Goal: Information Seeking & Learning: Learn about a topic

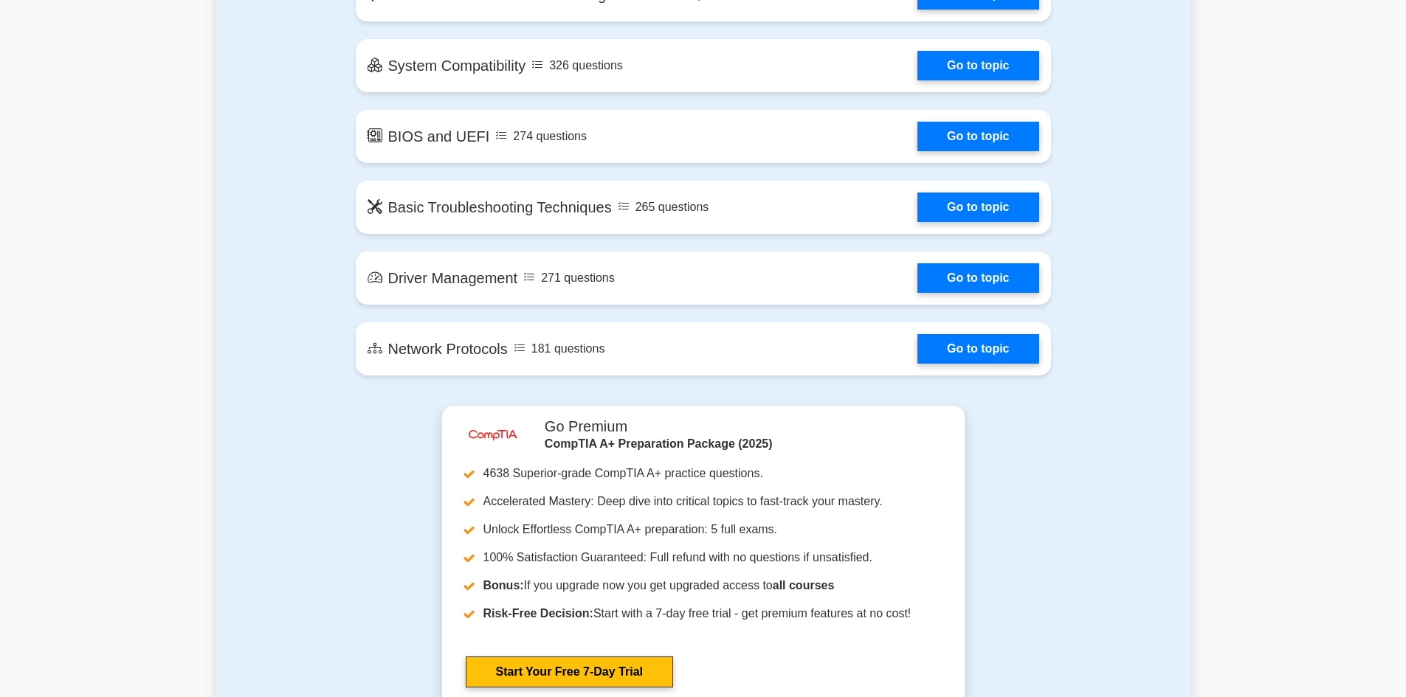
scroll to position [2257, 0]
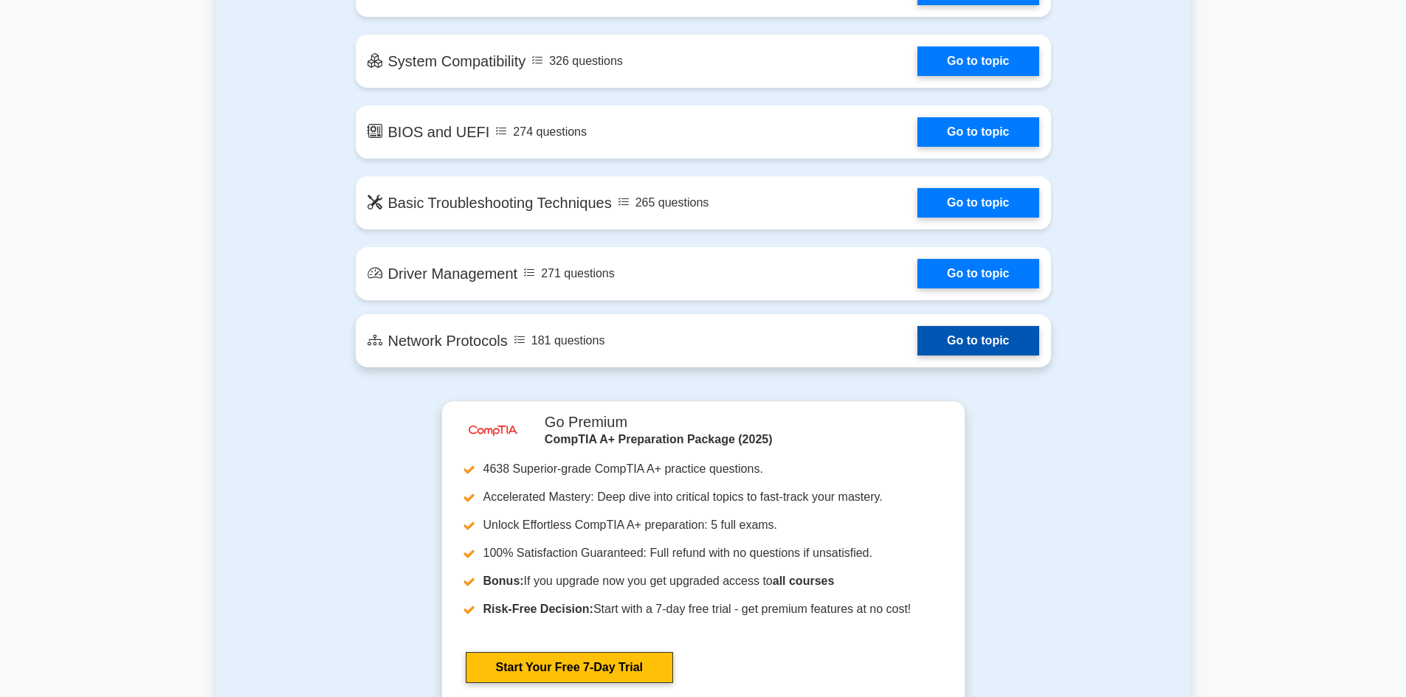
click at [1035, 356] on link "Go to topic" at bounding box center [977, 341] width 121 height 30
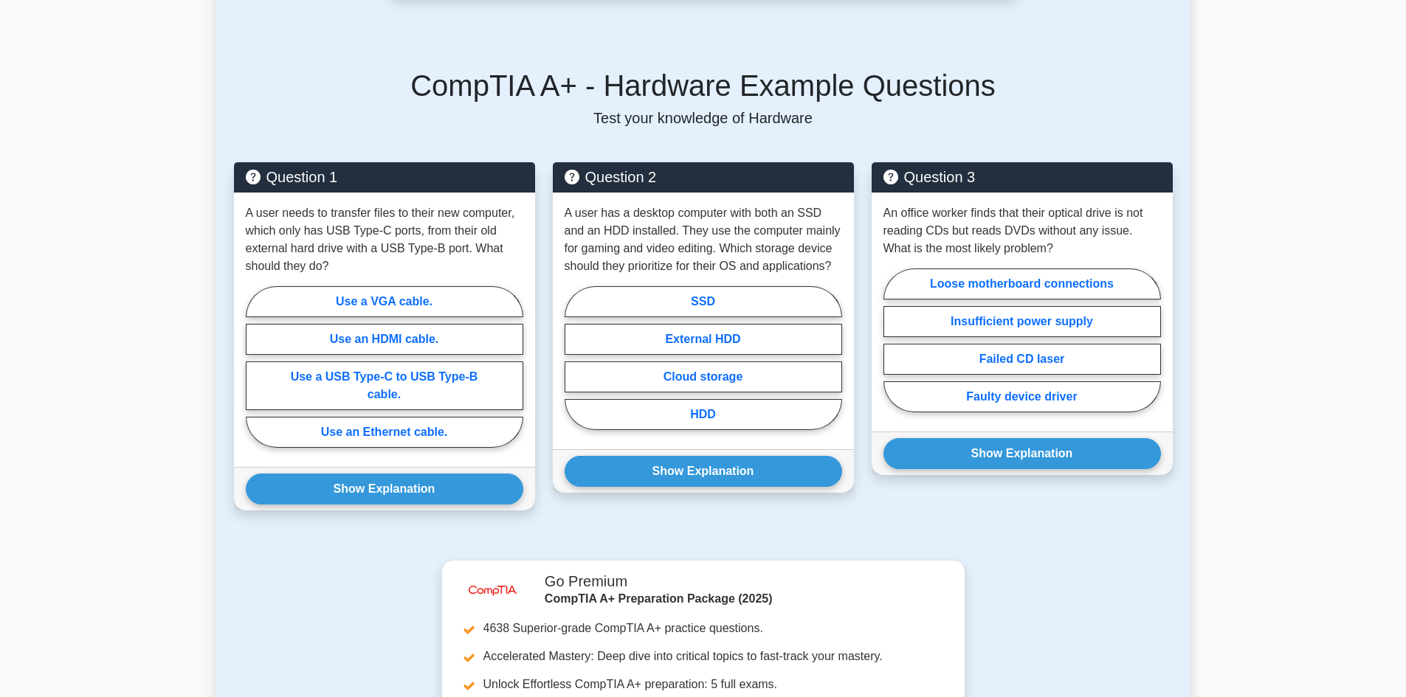
scroll to position [634, 0]
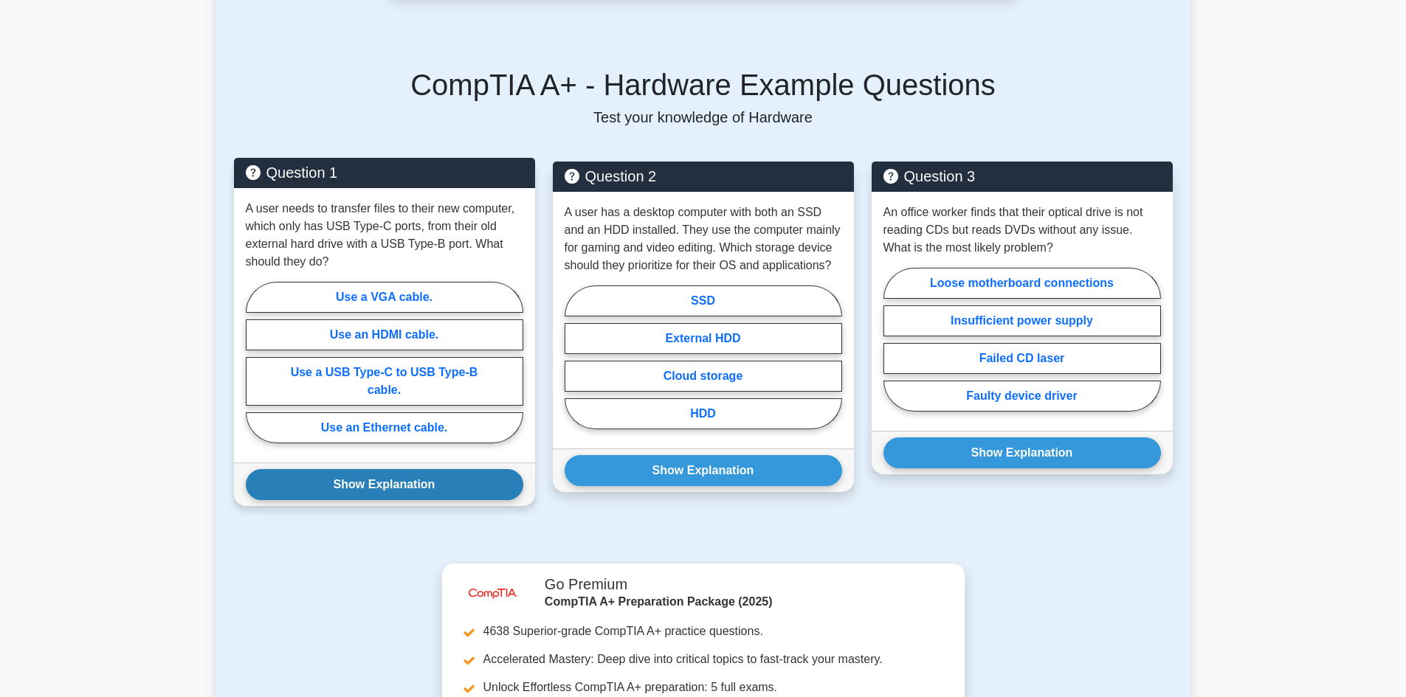
click at [494, 469] on button "Show Explanation" at bounding box center [385, 484] width 278 height 31
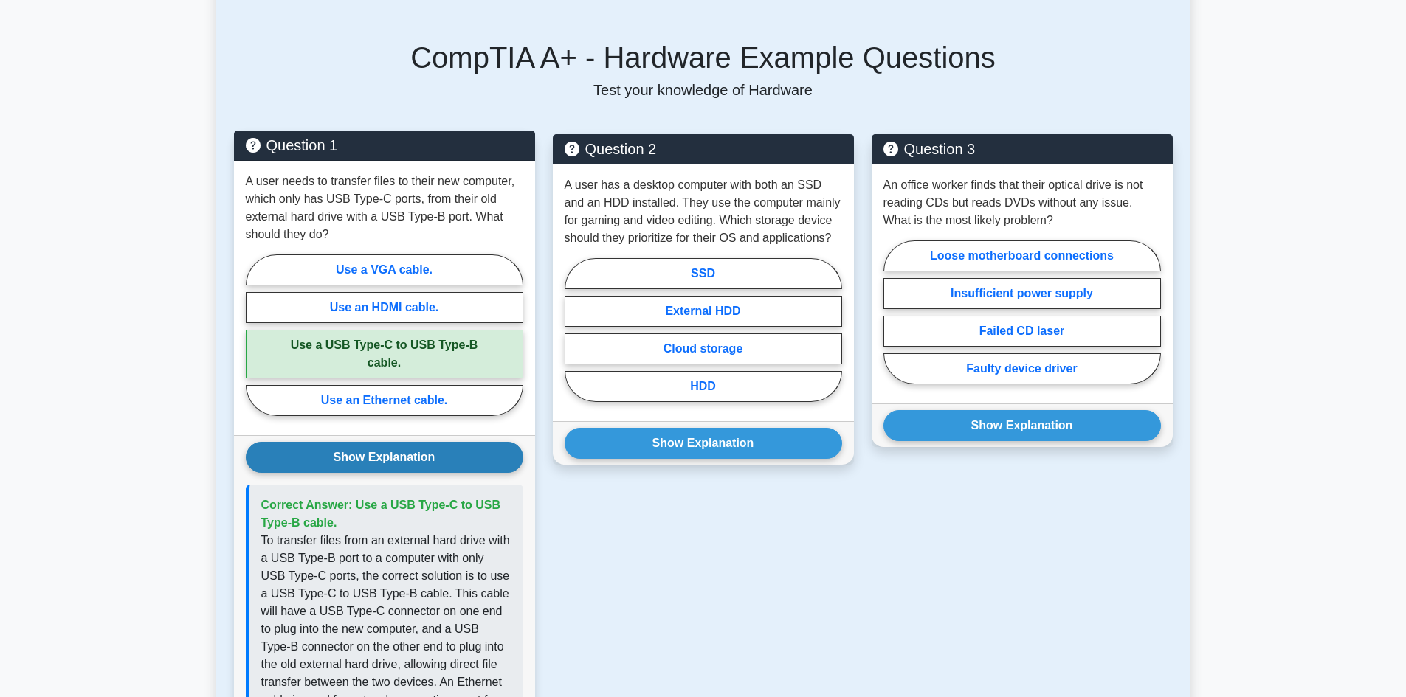
scroll to position [661, 0]
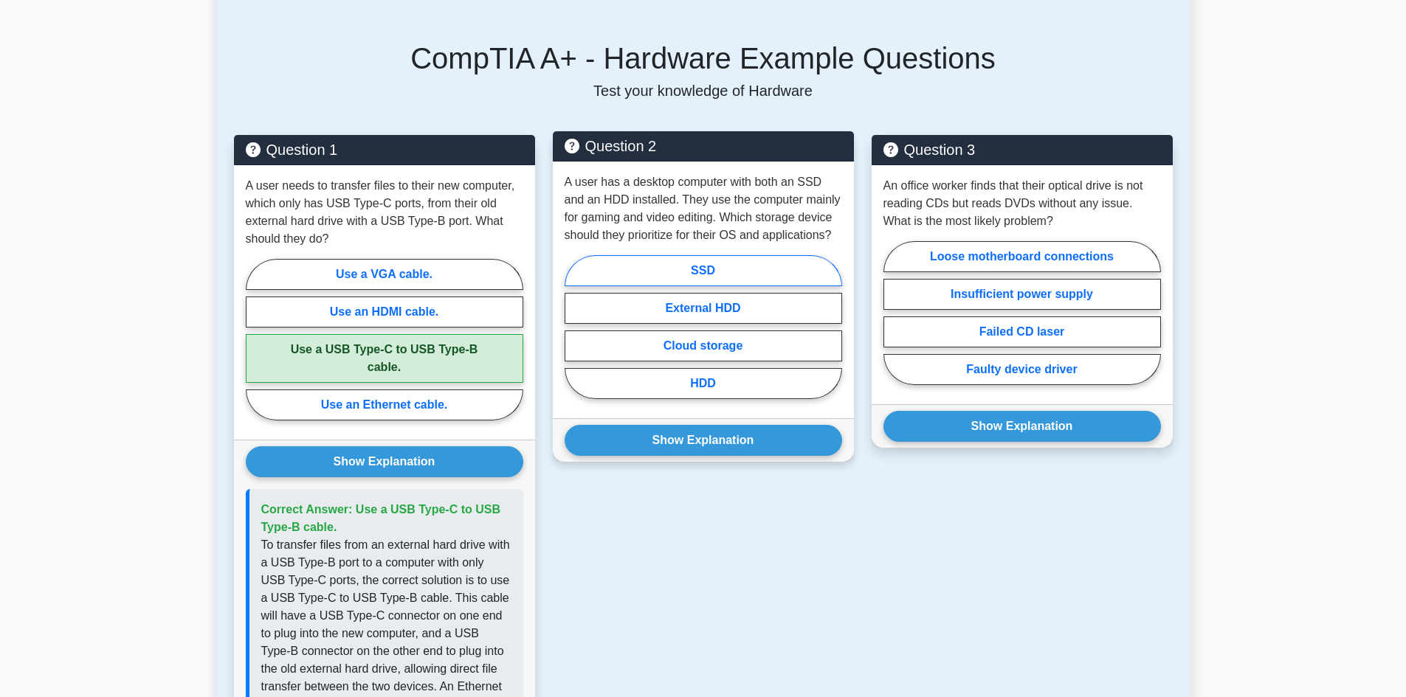
click at [748, 255] on label "SSD" at bounding box center [704, 270] width 278 height 31
click at [574, 327] on input "SSD" at bounding box center [570, 332] width 10 height 10
radio input "true"
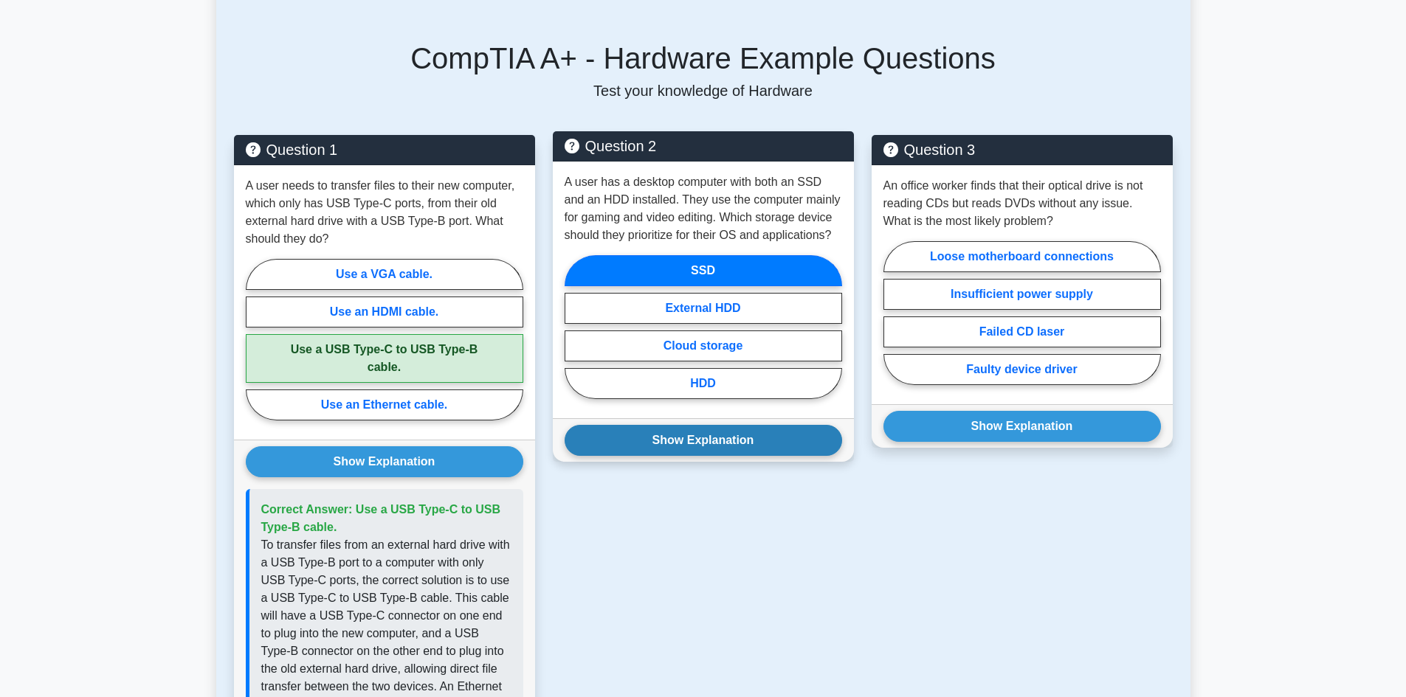
click at [740, 425] on button "Show Explanation" at bounding box center [704, 440] width 278 height 31
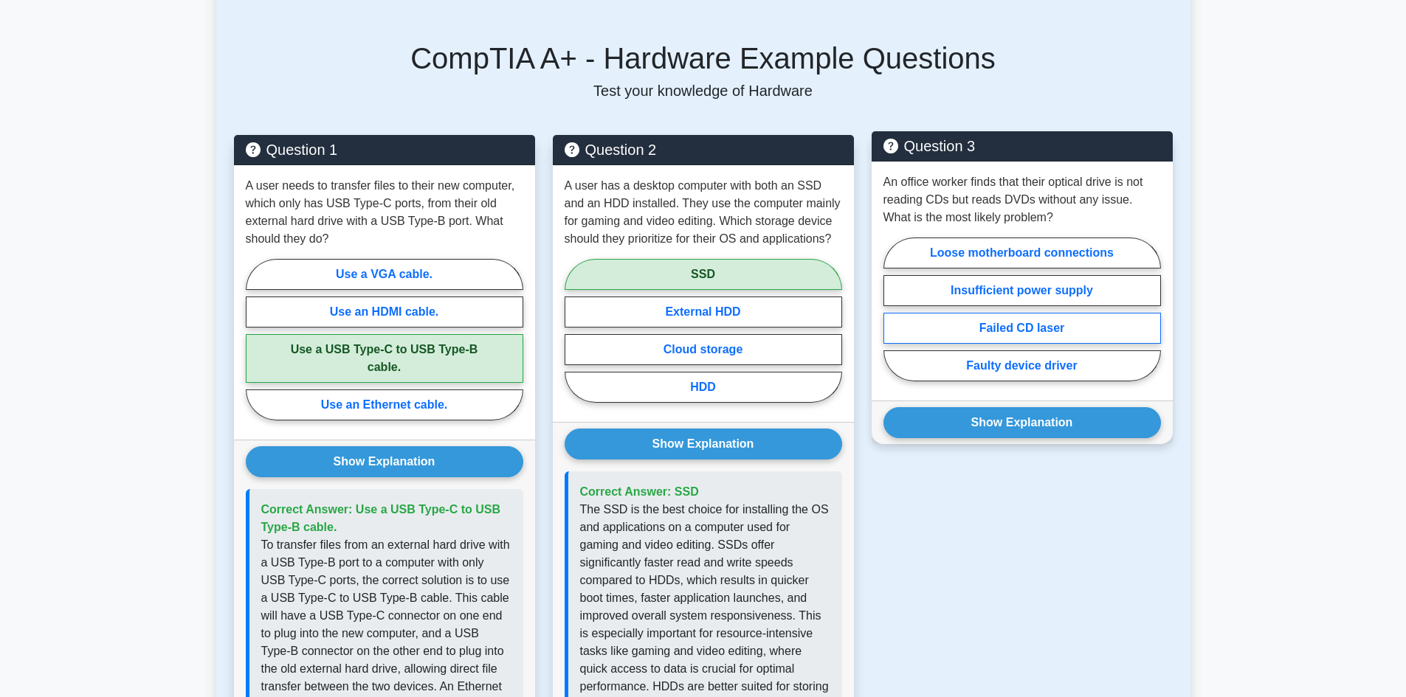
click at [1080, 320] on label "Failed CD laser" at bounding box center [1022, 328] width 278 height 31
click at [893, 319] on input "Failed CD laser" at bounding box center [888, 314] width 10 height 10
radio input "true"
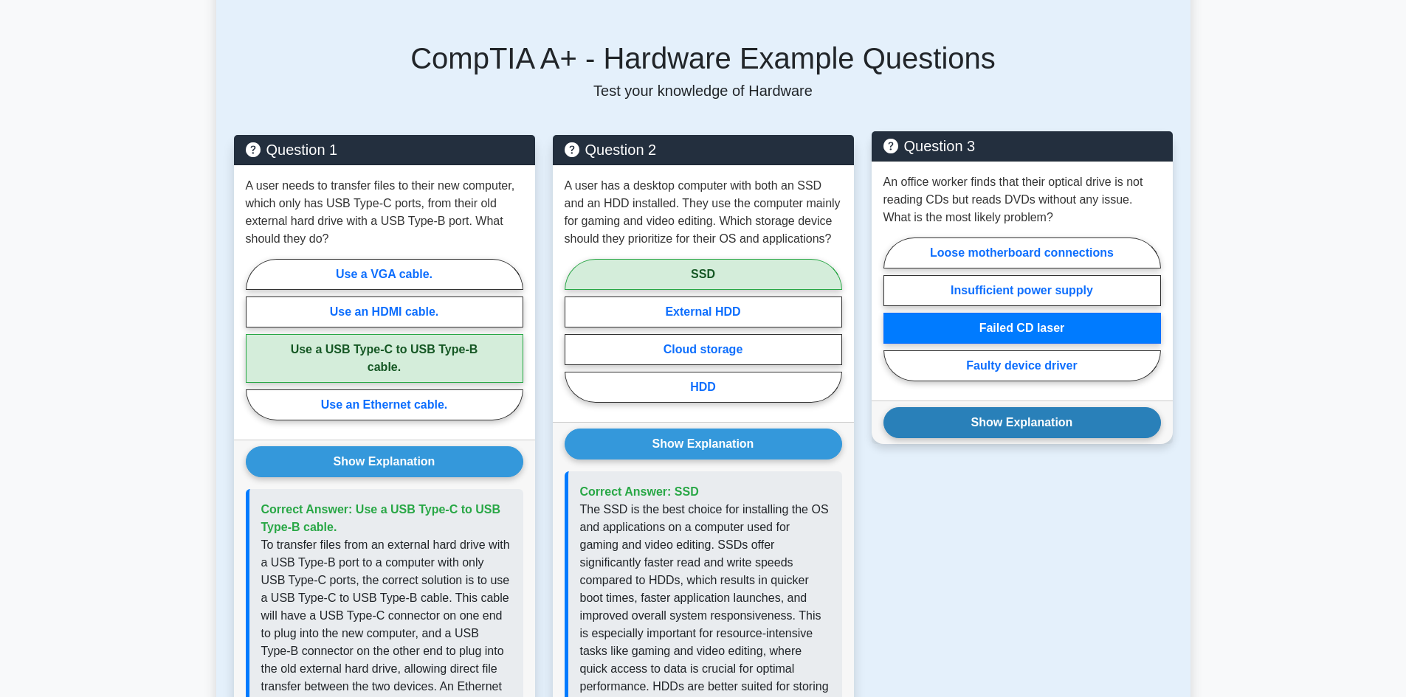
click at [1080, 407] on button "Show Explanation" at bounding box center [1022, 422] width 278 height 31
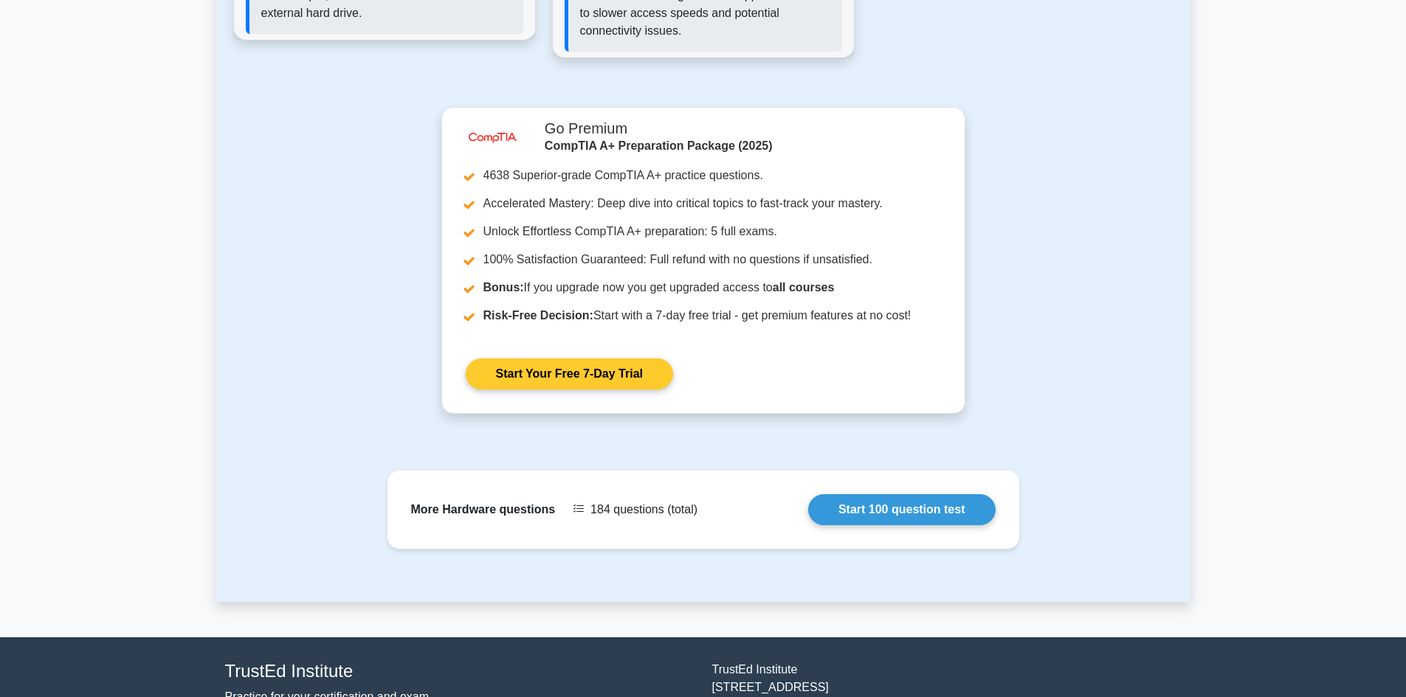
scroll to position [1422, 0]
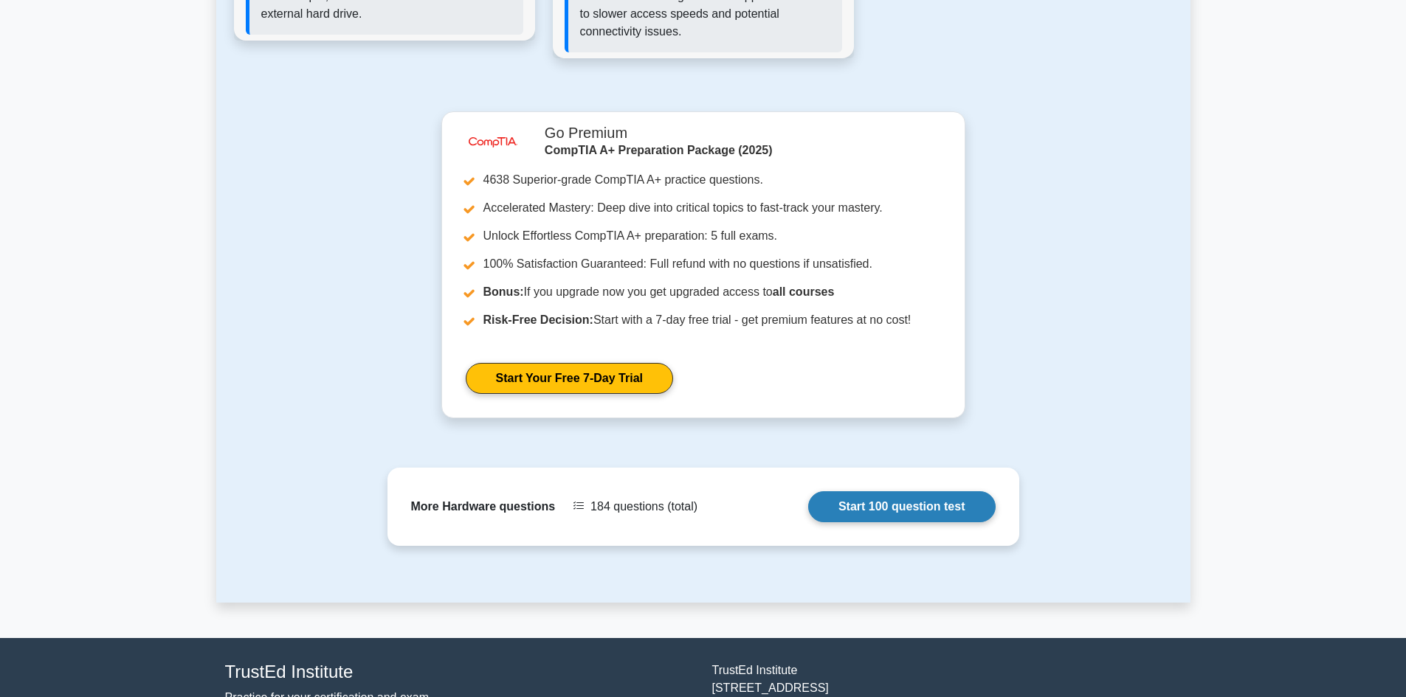
click at [904, 492] on link "Start 100 question test" at bounding box center [901, 507] width 187 height 31
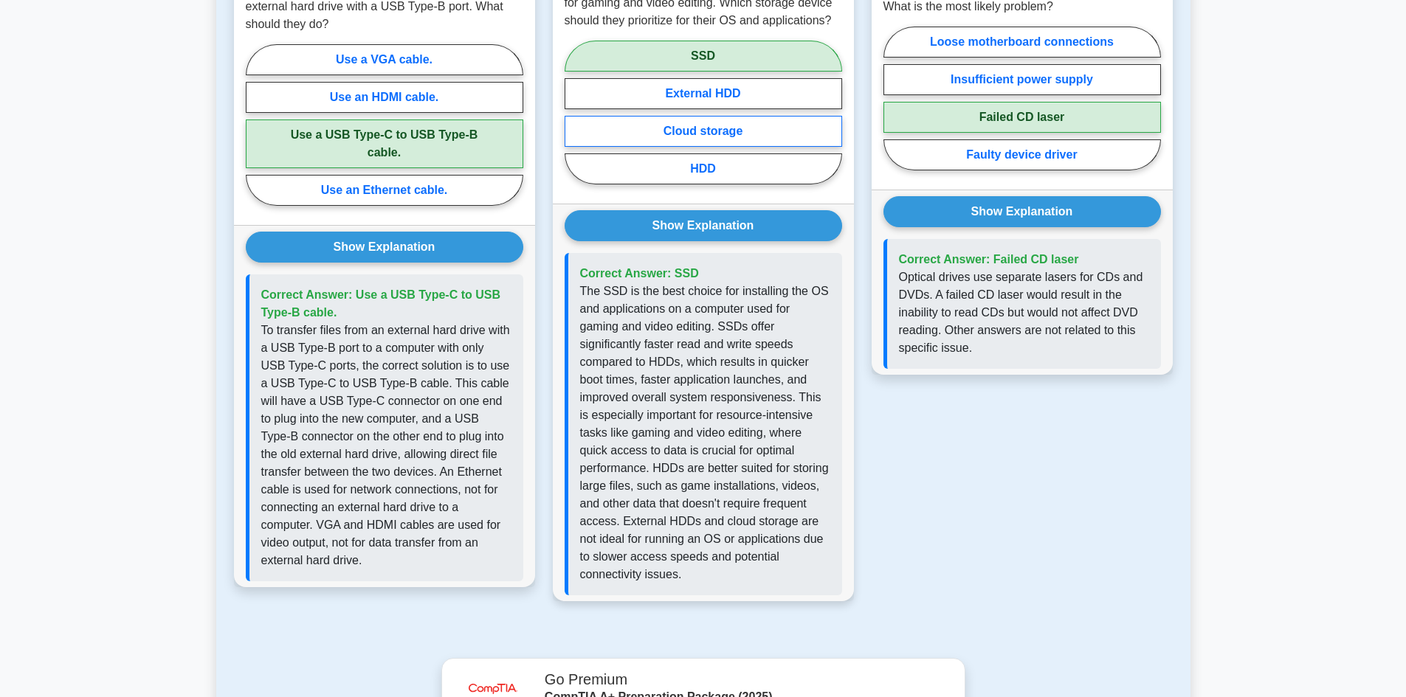
scroll to position [900, 0]
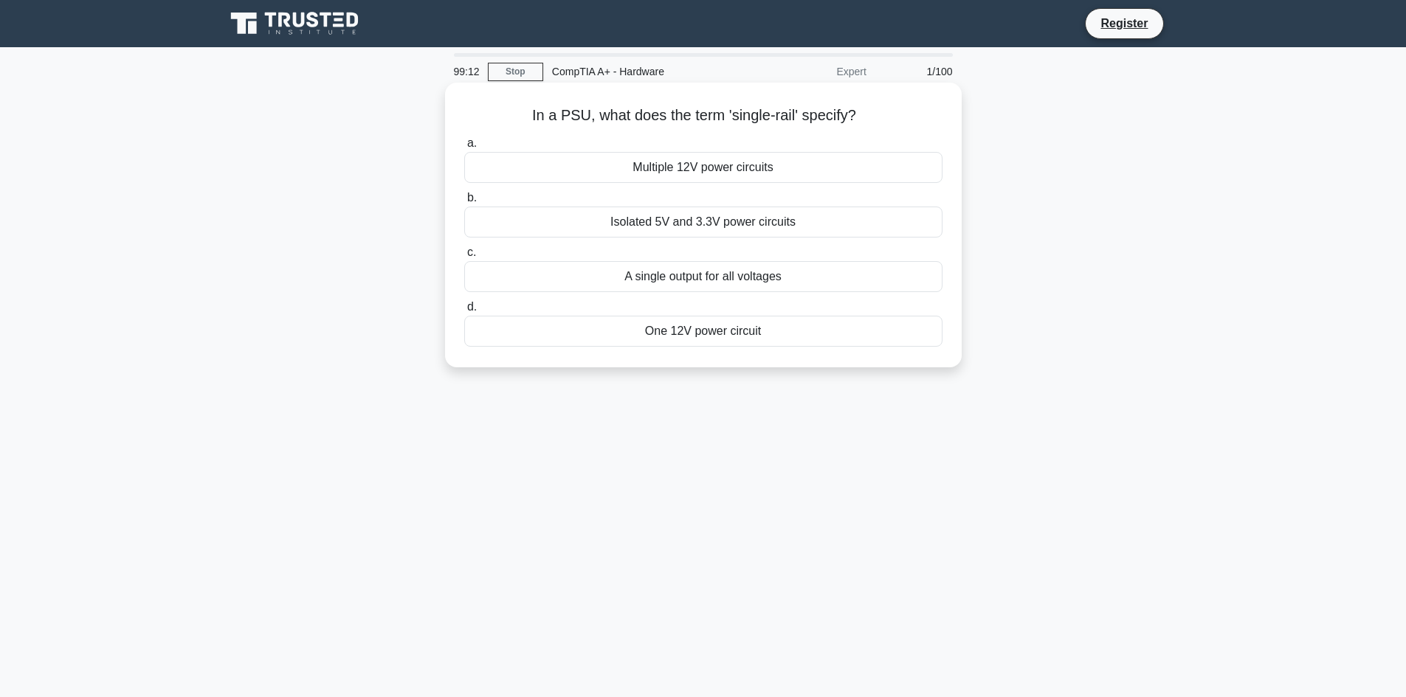
drag, startPoint x: 844, startPoint y: 444, endPoint x: 551, endPoint y: 144, distance: 419.1
click at [551, 144] on div "99:12 Stop CompTIA A+ - Hardware Expert 1/100 In a PSU, what does the term 'sin…" at bounding box center [703, 422] width 974 height 738
click at [1043, 419] on div "99:11 Stop CompTIA A+ - Hardware Expert 1/100 In a PSU, what does the term 'sin…" at bounding box center [703, 422] width 974 height 738
click at [758, 276] on div "A single output for all voltages" at bounding box center [703, 276] width 478 height 31
click at [464, 258] on input "c. A single output for all voltages" at bounding box center [464, 253] width 0 height 10
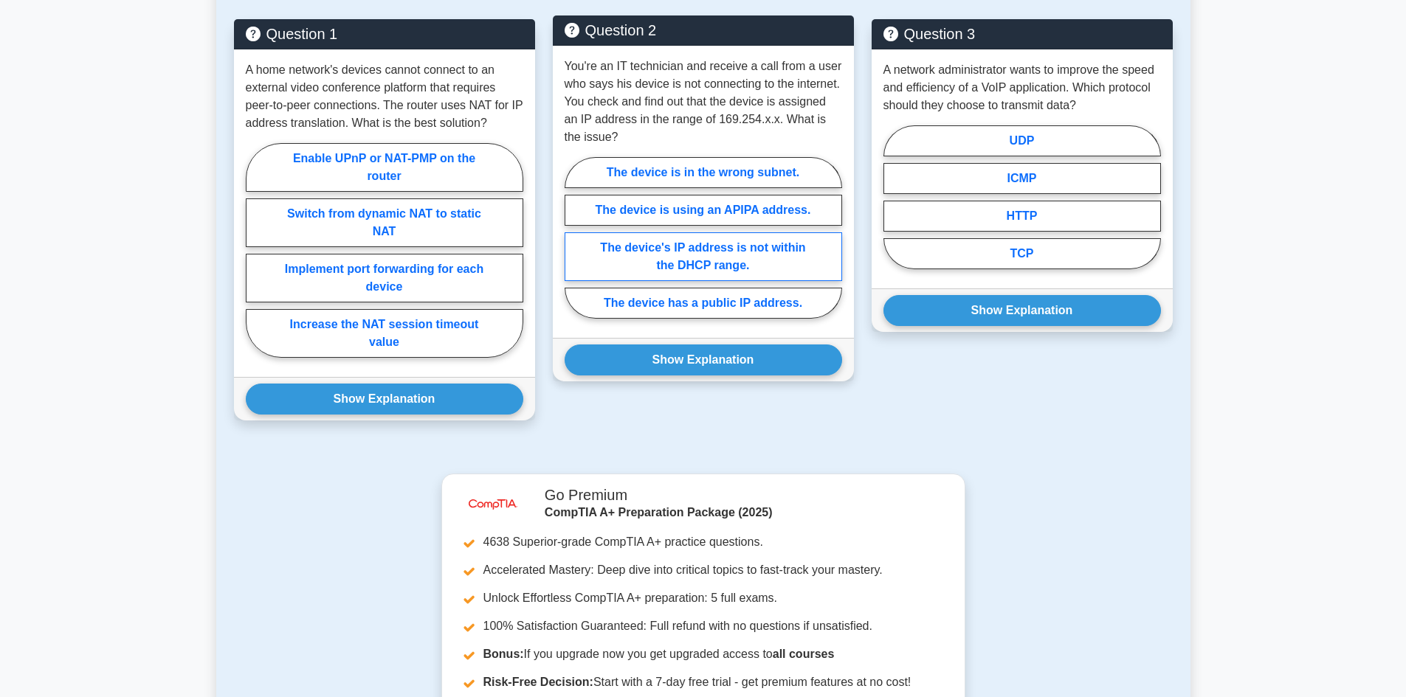
scroll to position [740, 0]
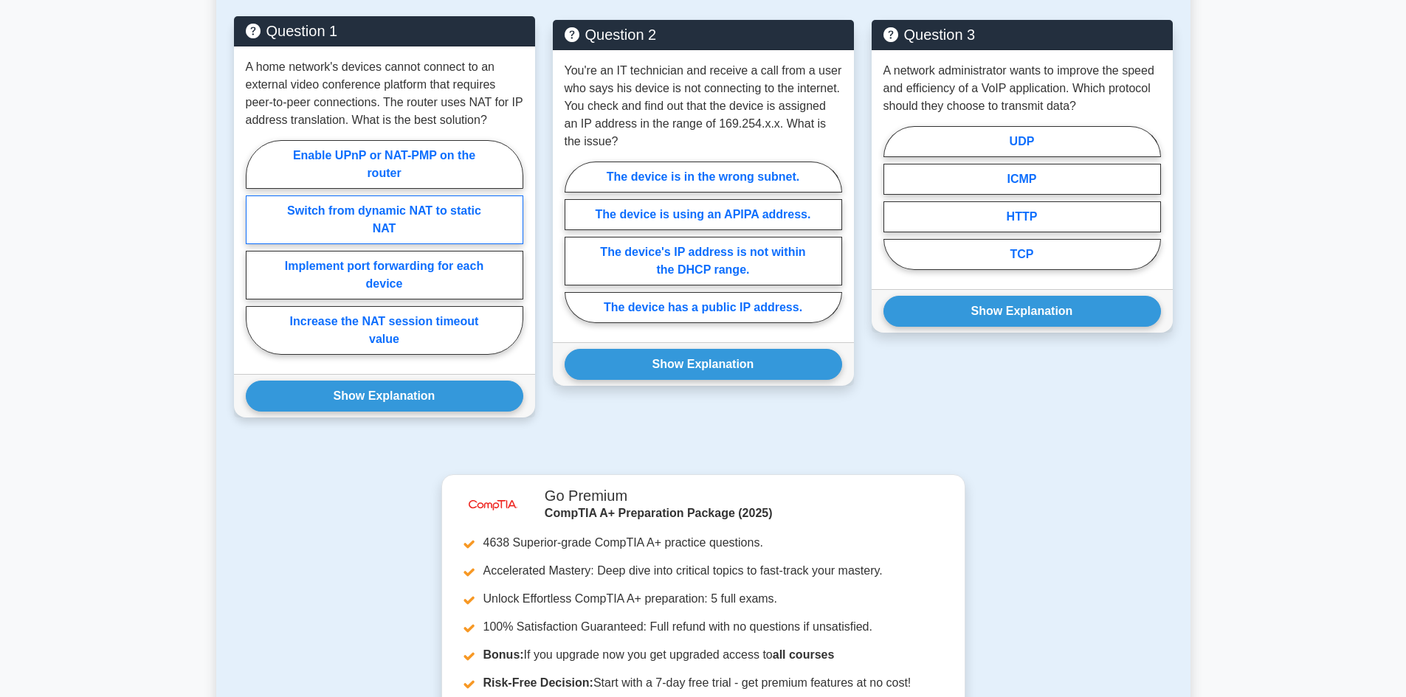
click at [431, 232] on label "Switch from dynamic NAT to static NAT" at bounding box center [385, 220] width 278 height 49
click at [255, 247] on input "Switch from dynamic NAT to static NAT" at bounding box center [251, 252] width 10 height 10
radio input "true"
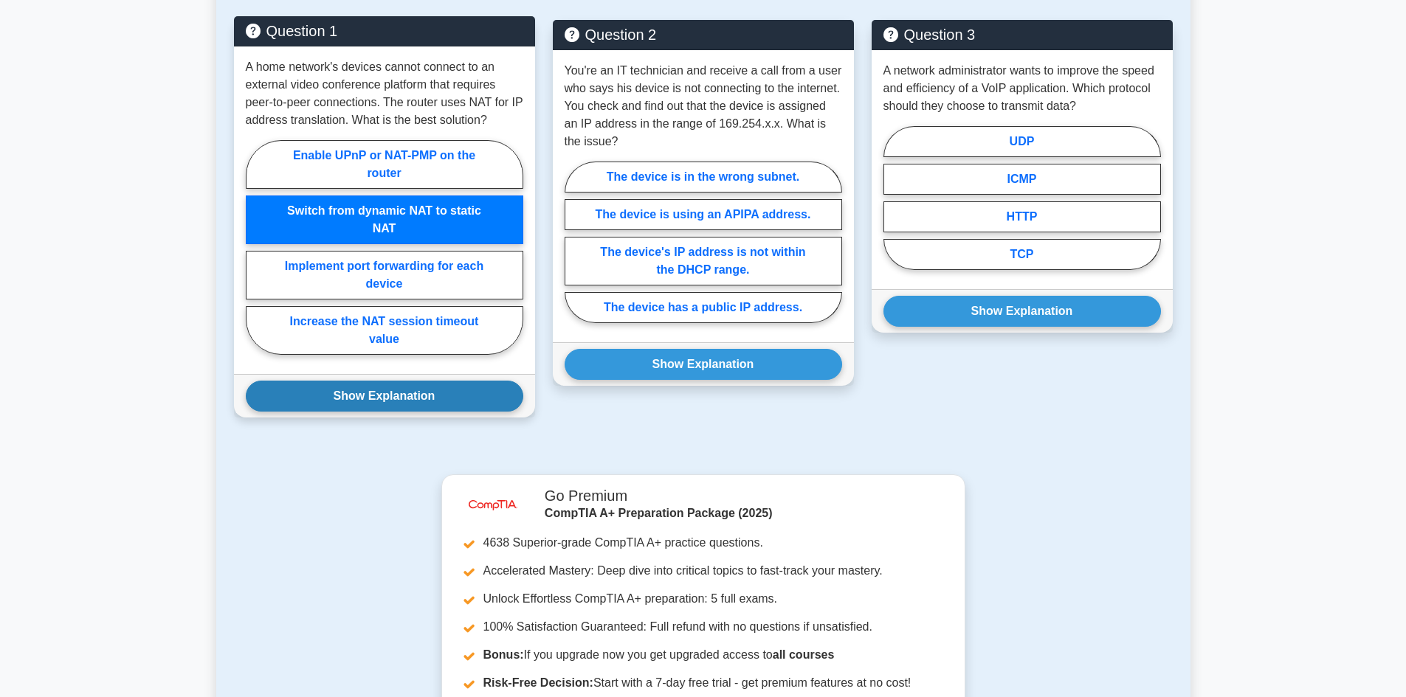
click at [421, 388] on button "Show Explanation" at bounding box center [385, 396] width 278 height 31
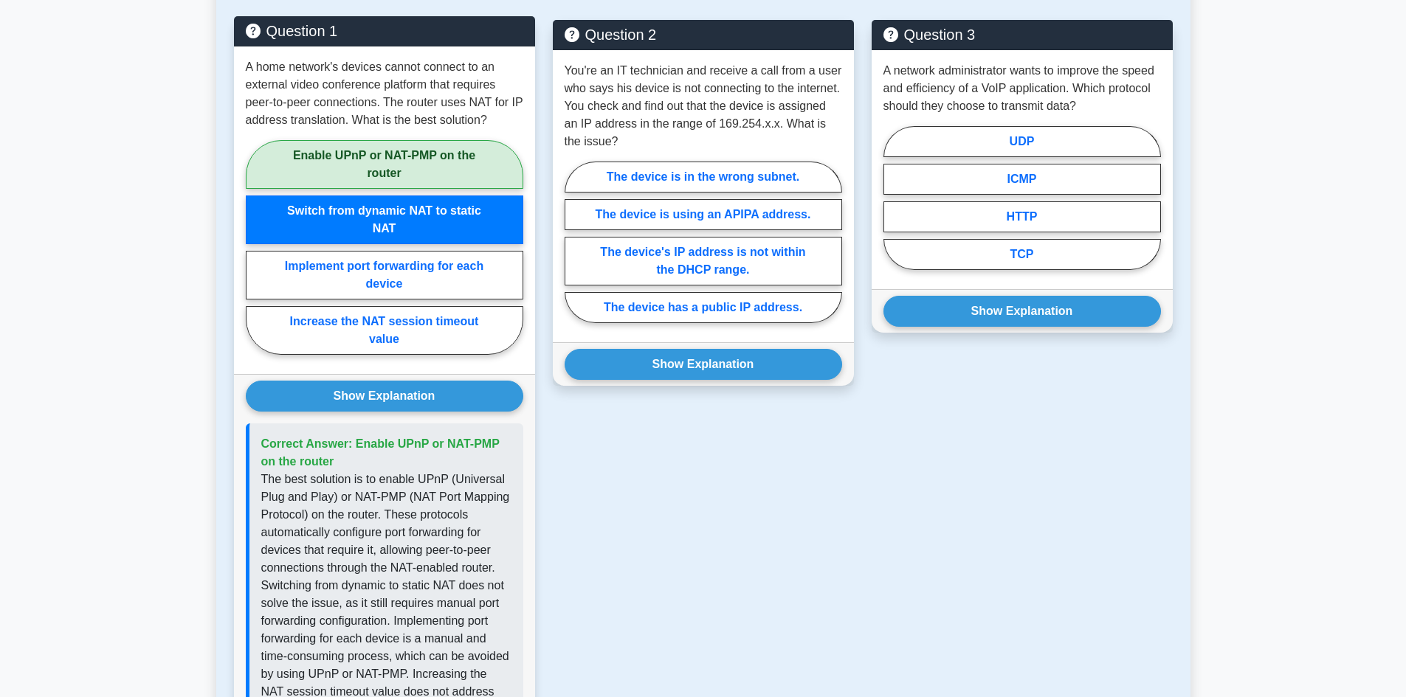
click at [403, 149] on label "Enable UPnP or NAT-PMP on the router" at bounding box center [385, 164] width 278 height 49
click at [255, 247] on input "Enable UPnP or NAT-PMP on the router" at bounding box center [251, 252] width 10 height 10
radio input "true"
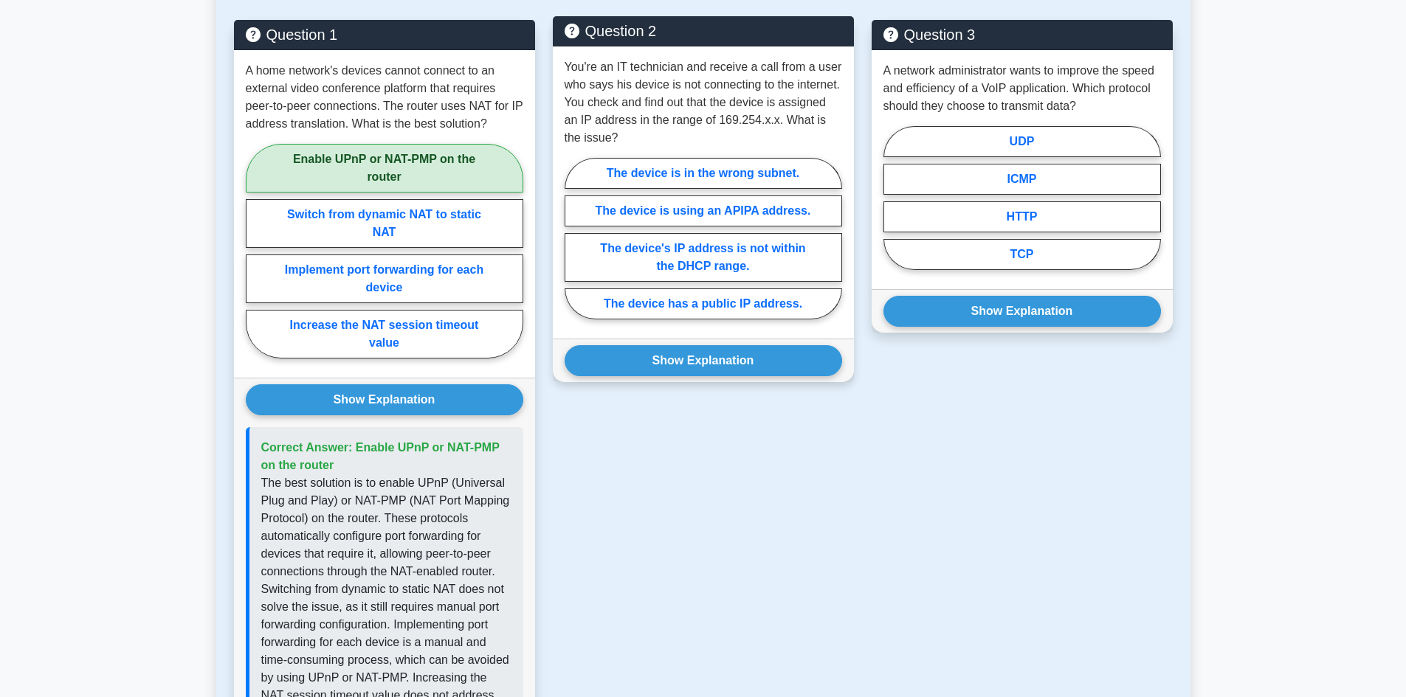
click at [658, 113] on p "You're an IT technician and receive a call from a user who says his device is n…" at bounding box center [704, 102] width 278 height 89
click at [749, 172] on label "The device is in the wrong subnet." at bounding box center [704, 173] width 278 height 31
click at [574, 238] on input "The device is in the wrong subnet." at bounding box center [570, 243] width 10 height 10
radio input "true"
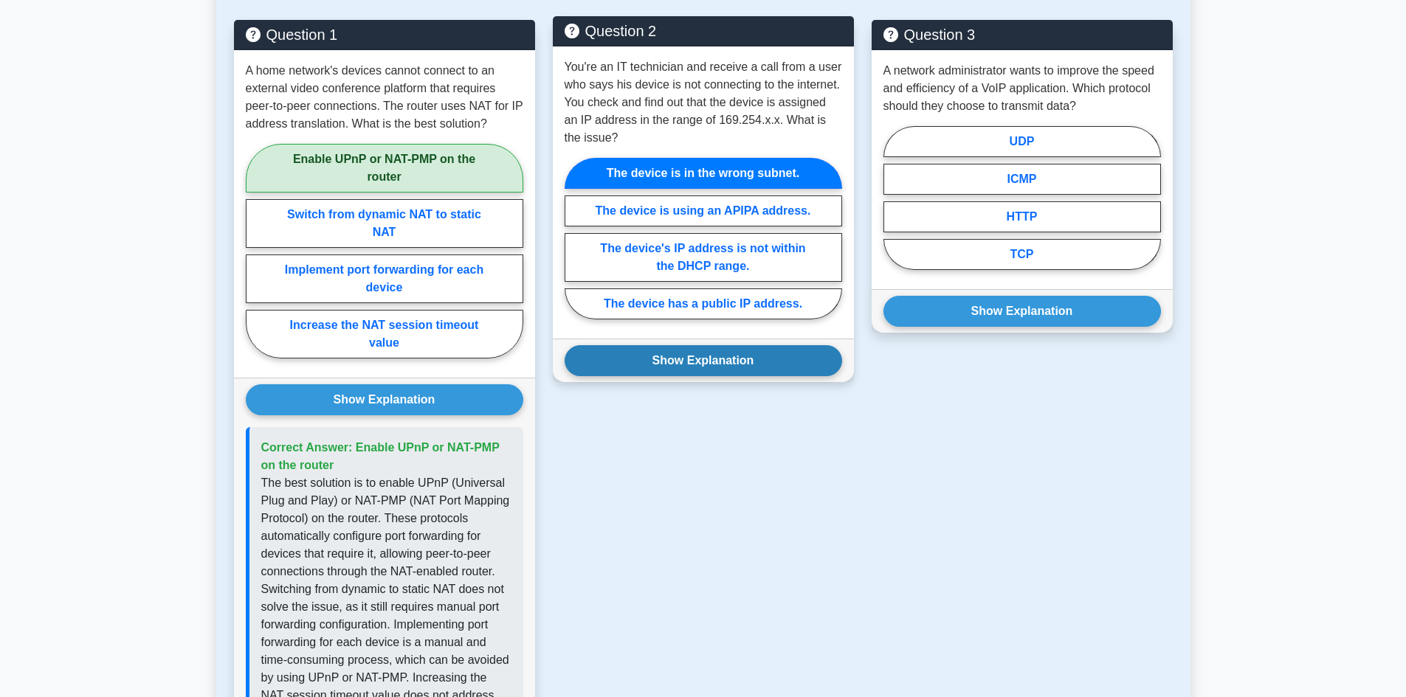
click at [752, 348] on button "Show Explanation" at bounding box center [704, 360] width 278 height 31
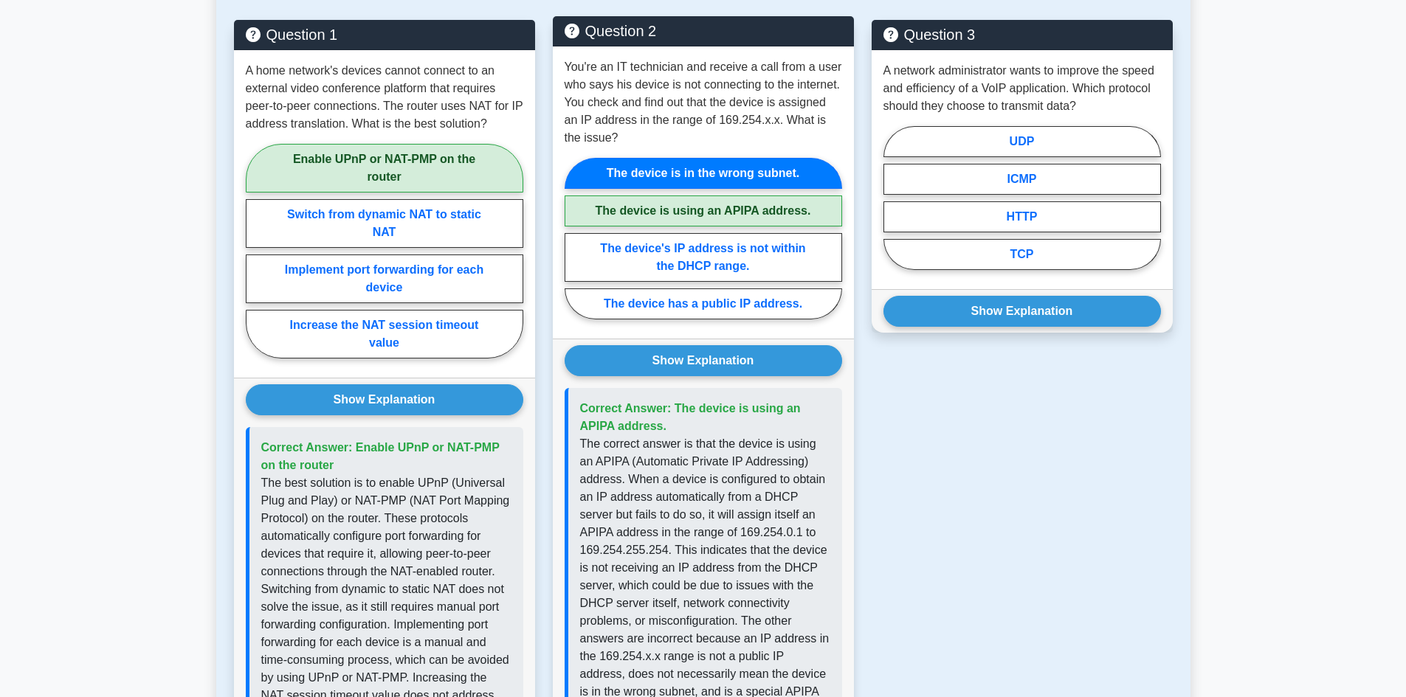
click at [734, 216] on label "The device is using an APIPA address." at bounding box center [704, 211] width 278 height 31
click at [574, 238] on input "The device is using an APIPA address." at bounding box center [570, 243] width 10 height 10
radio input "true"
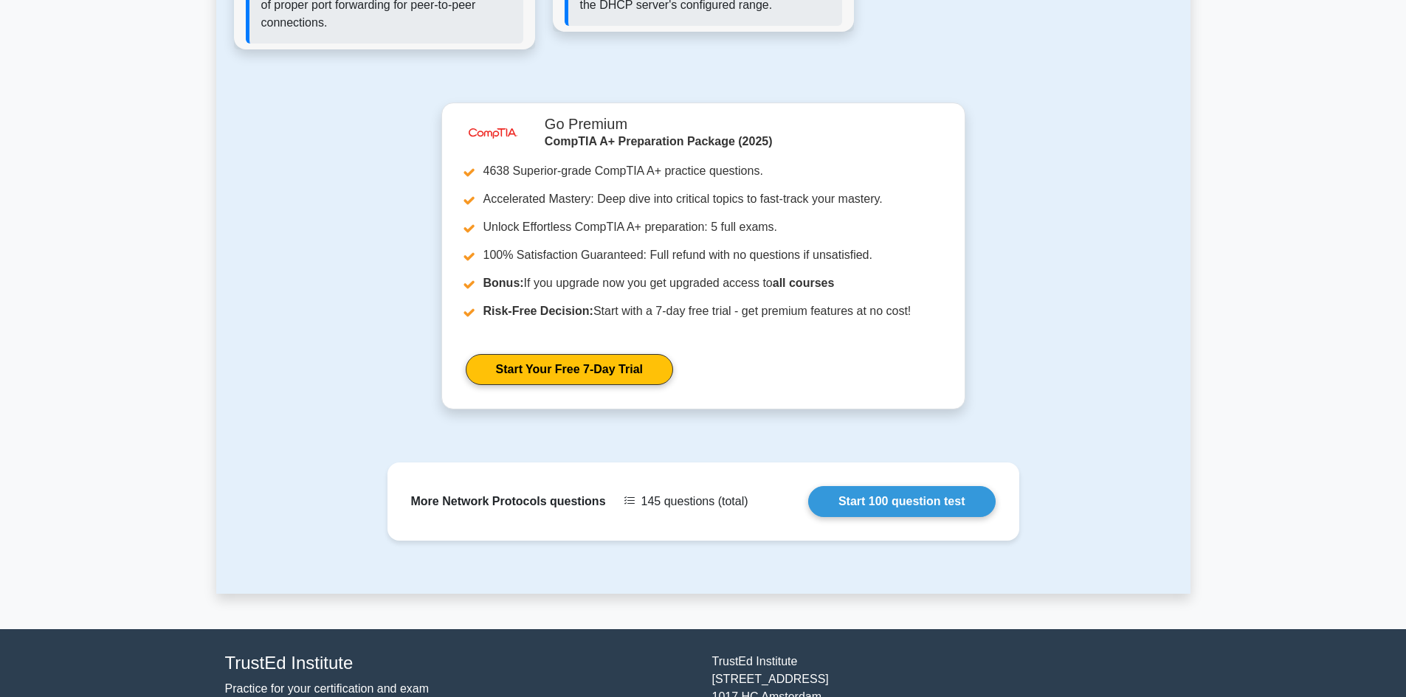
scroll to position [1544, 0]
